Goal: Information Seeking & Learning: Learn about a topic

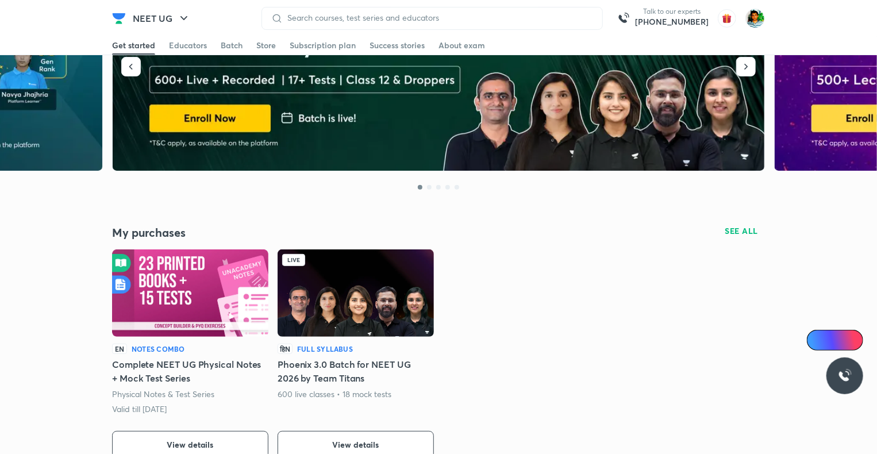
scroll to position [94, 0]
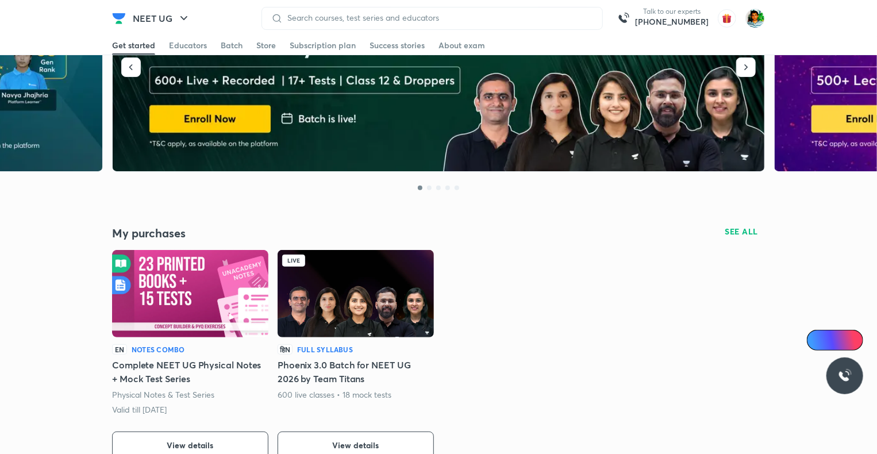
click at [338, 279] on img at bounding box center [355, 293] width 156 height 87
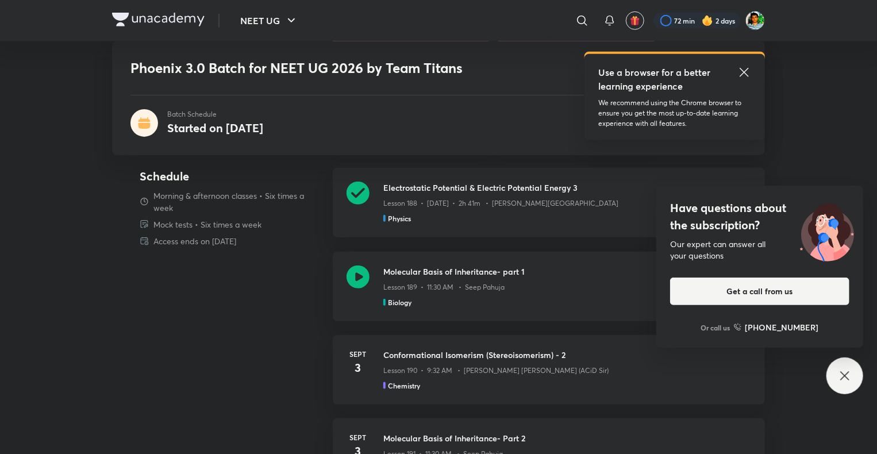
scroll to position [450, 0]
